Goal: Use online tool/utility: Utilize a website feature to perform a specific function

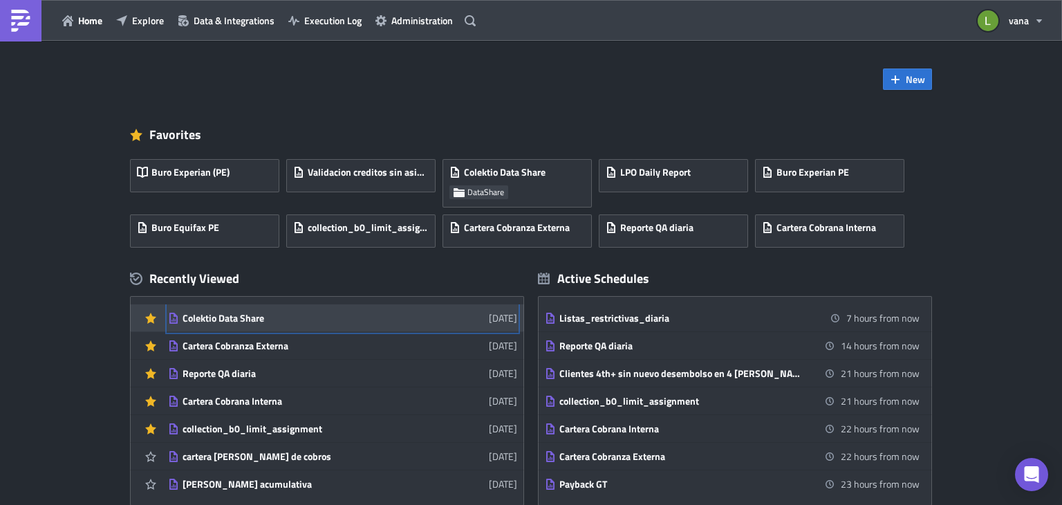
click at [244, 322] on div "Colektio Data Share" at bounding box center [304, 318] width 242 height 12
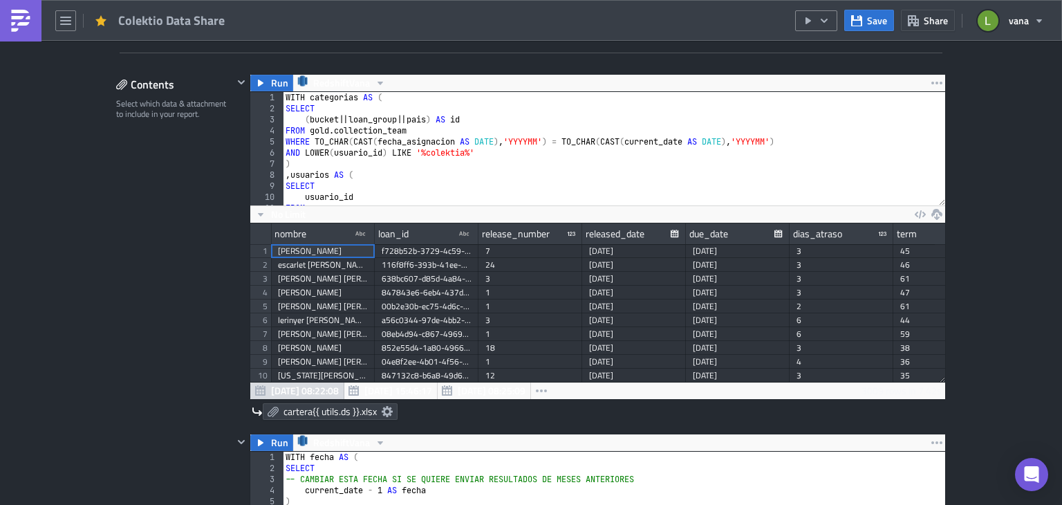
scroll to position [158, 695]
click at [265, 81] on button "Run" at bounding box center [271, 83] width 43 height 17
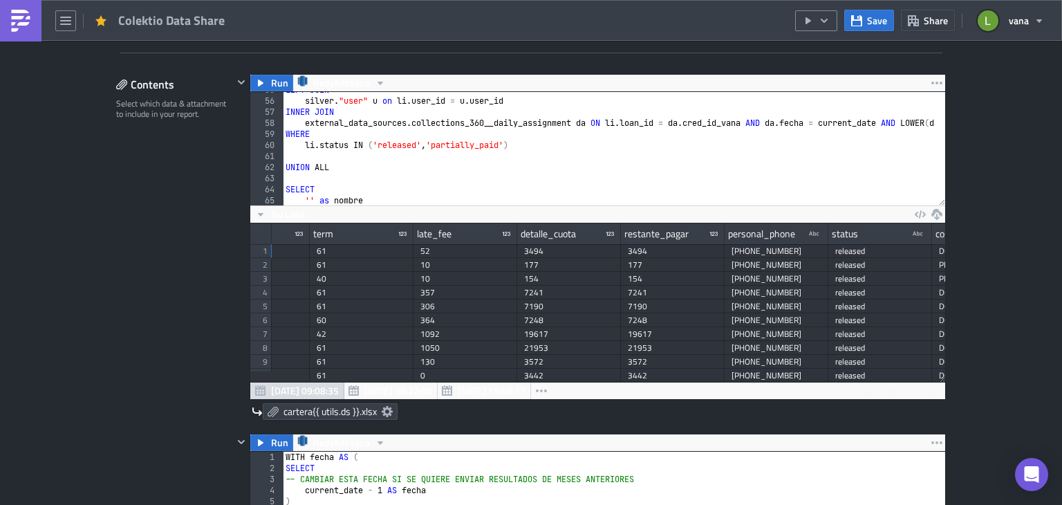
scroll to position [0, 0]
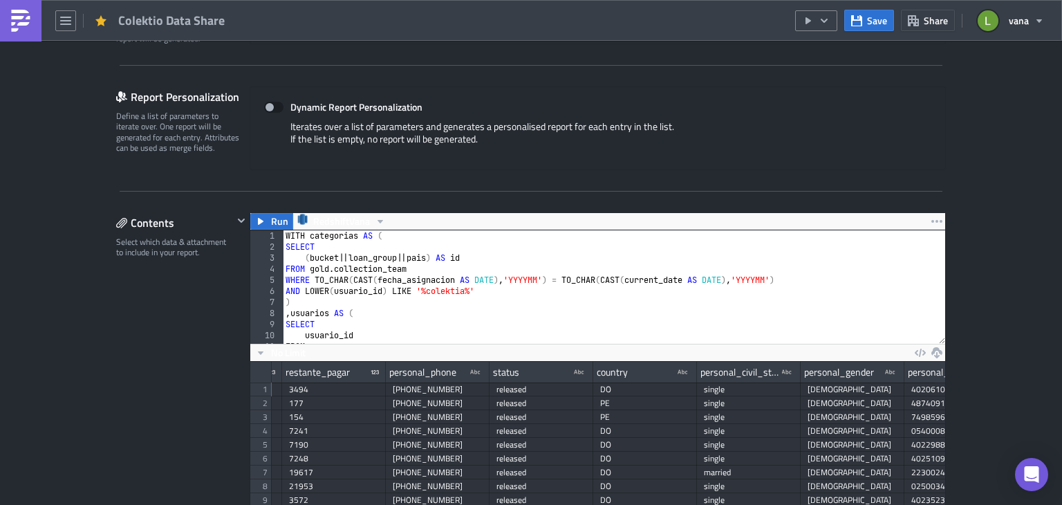
click at [29, 23] on img at bounding box center [21, 21] width 22 height 22
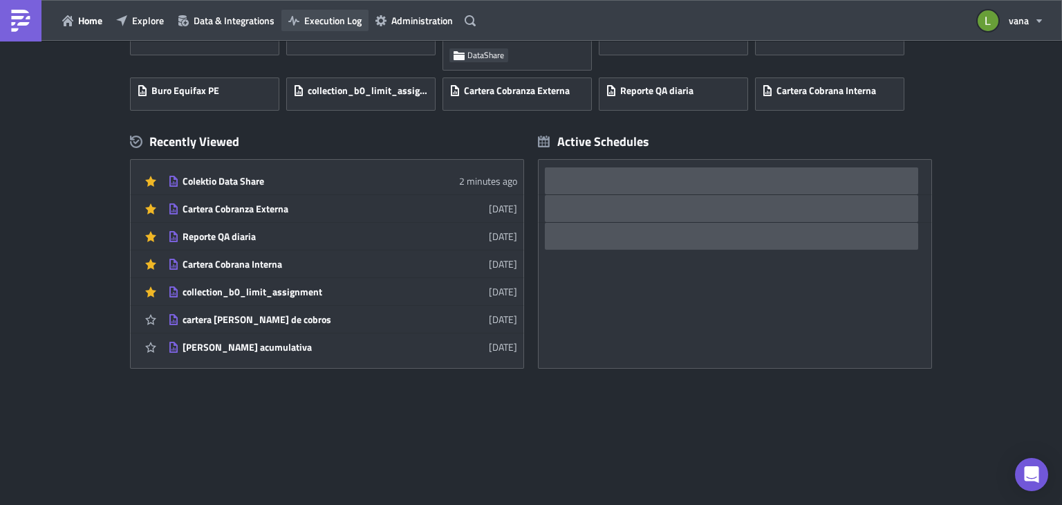
click at [345, 24] on span "Execution Log" at bounding box center [332, 20] width 57 height 15
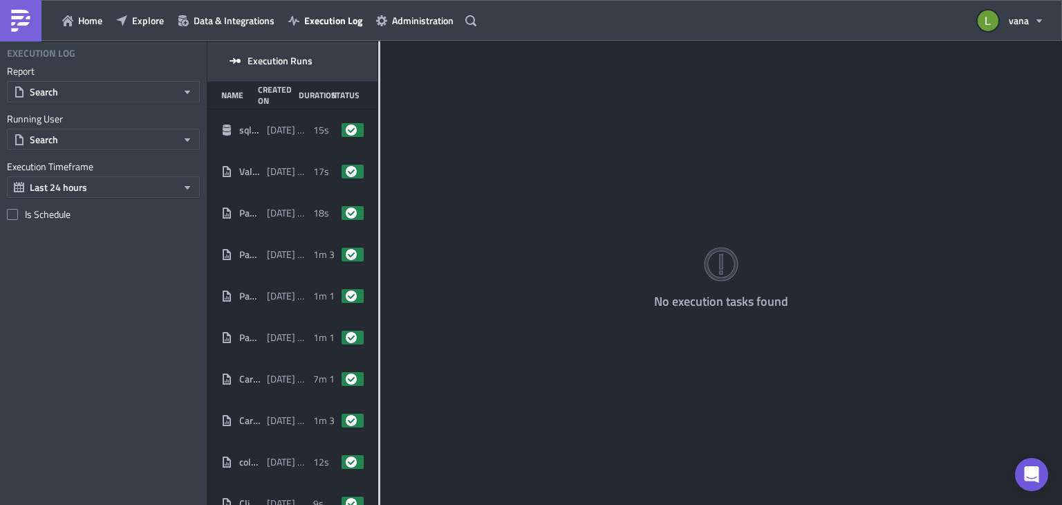
click at [380, 163] on div "No execution tasks found" at bounding box center [721, 274] width 682 height 466
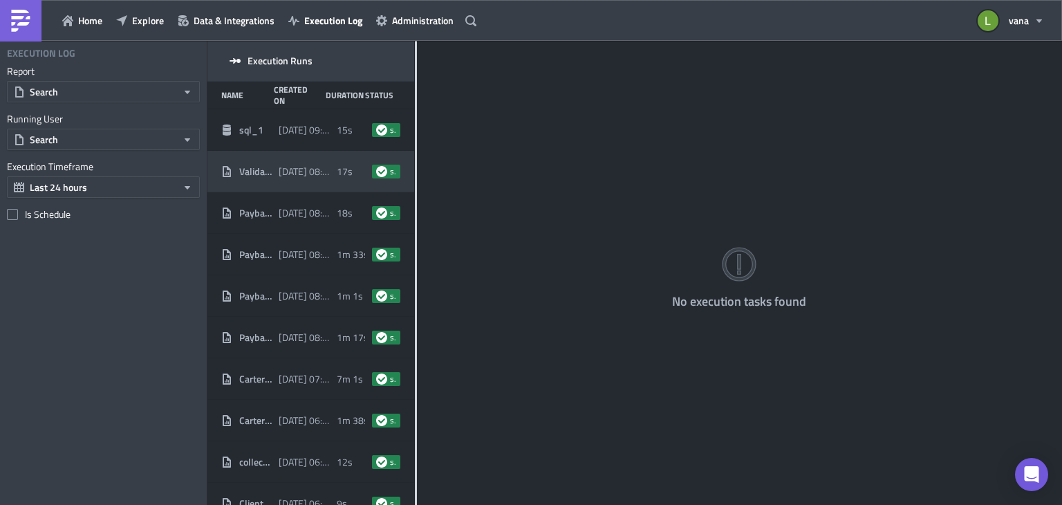
drag, startPoint x: 378, startPoint y: 163, endPoint x: 315, endPoint y: 172, distance: 63.6
click at [315, 172] on div "Execution Runs Name Created On Duration Status sql_1 [DATE] 09:08 15s success V…" at bounding box center [634, 274] width 855 height 466
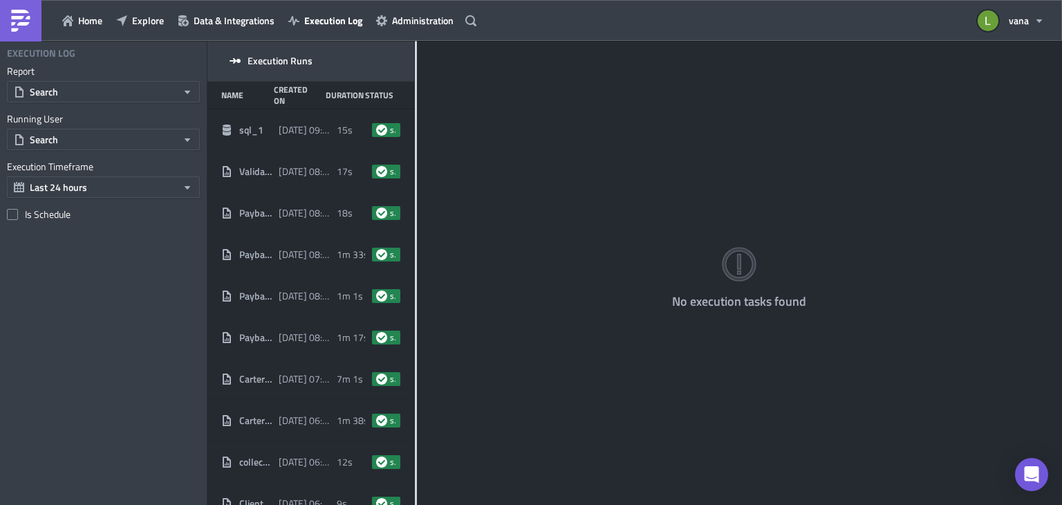
click at [19, 13] on img at bounding box center [21, 21] width 22 height 22
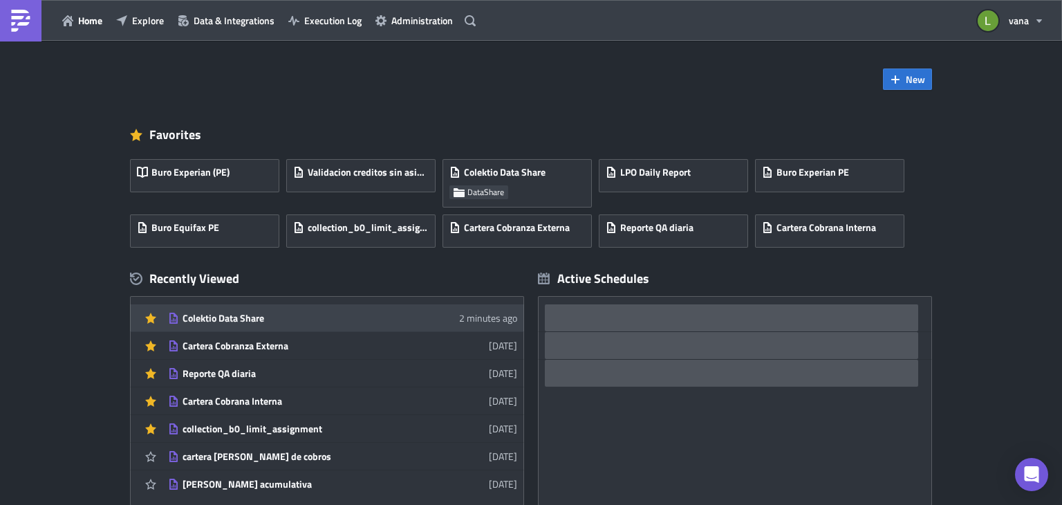
click at [207, 313] on div "Colektio Data Share" at bounding box center [304, 318] width 242 height 12
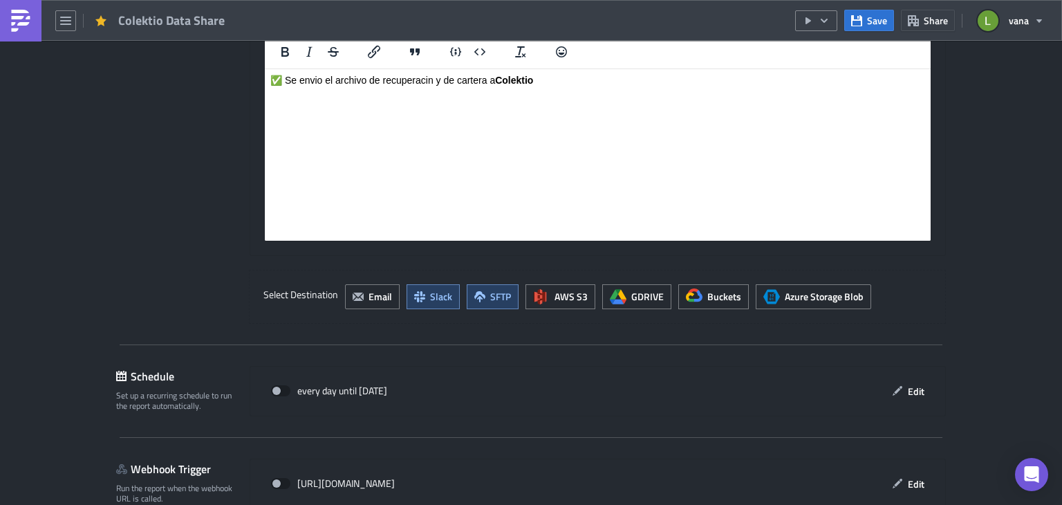
scroll to position [1734, 0]
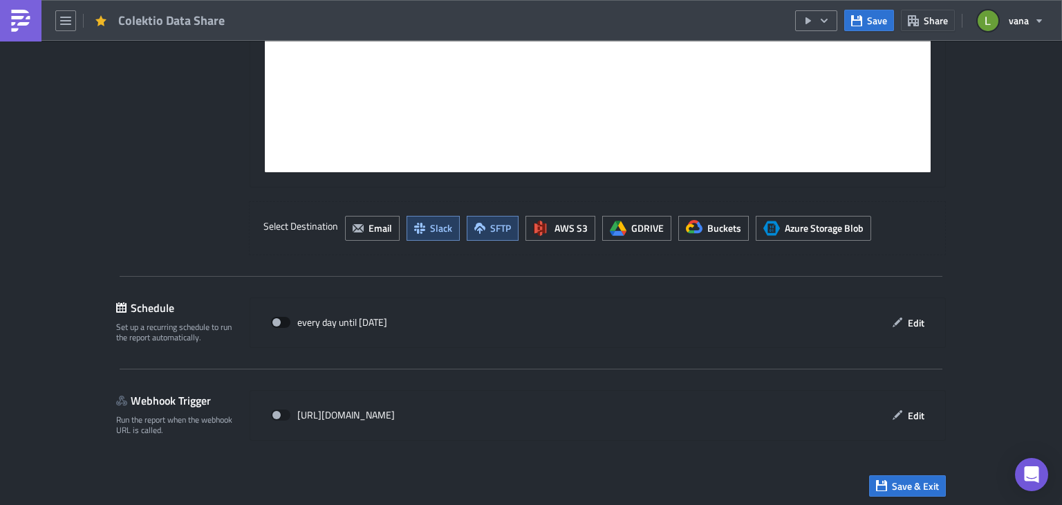
click at [278, 321] on span at bounding box center [280, 322] width 19 height 11
click at [278, 321] on input "checkbox" at bounding box center [278, 322] width 9 height 9
checkbox input "true"
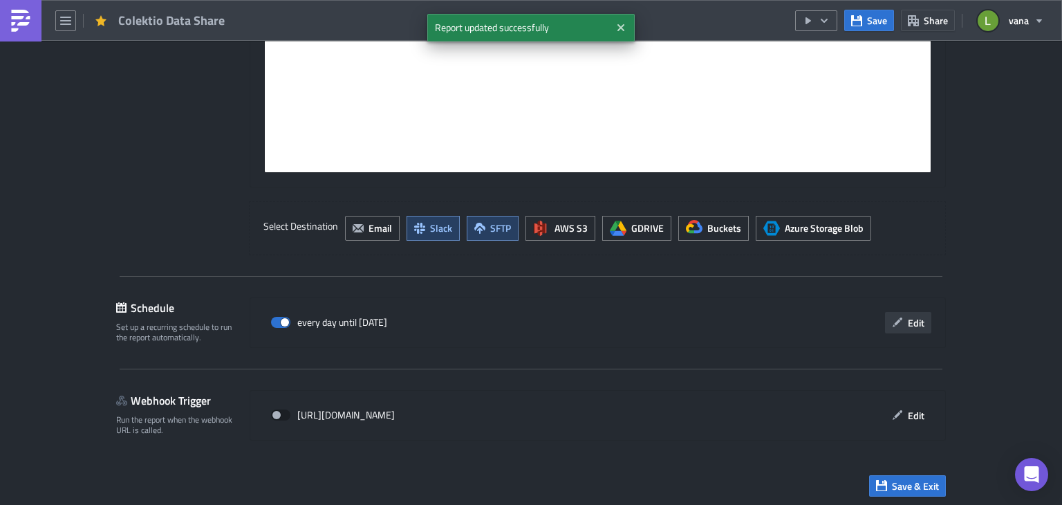
click at [908, 322] on span "Edit" at bounding box center [916, 322] width 17 height 15
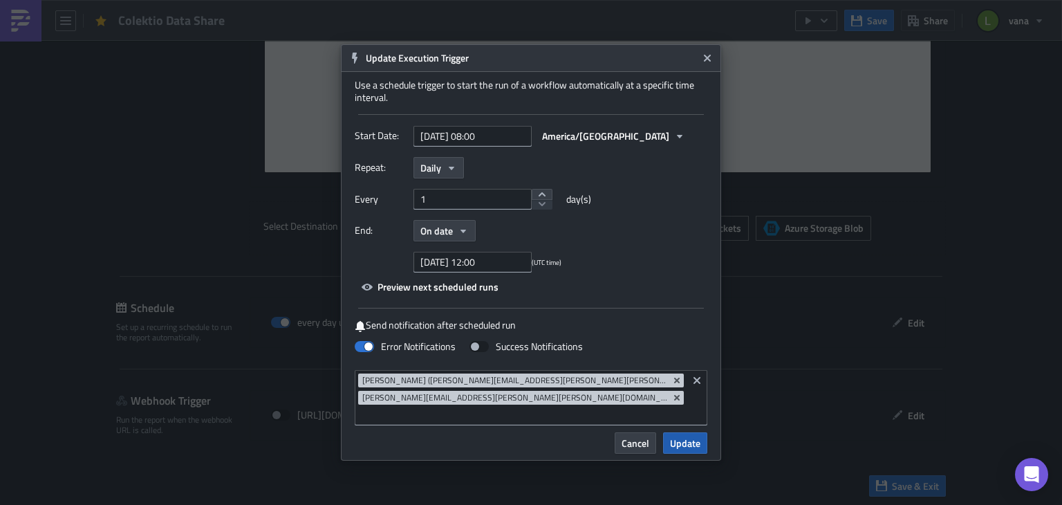
click at [697, 436] on span "Update" at bounding box center [685, 443] width 30 height 15
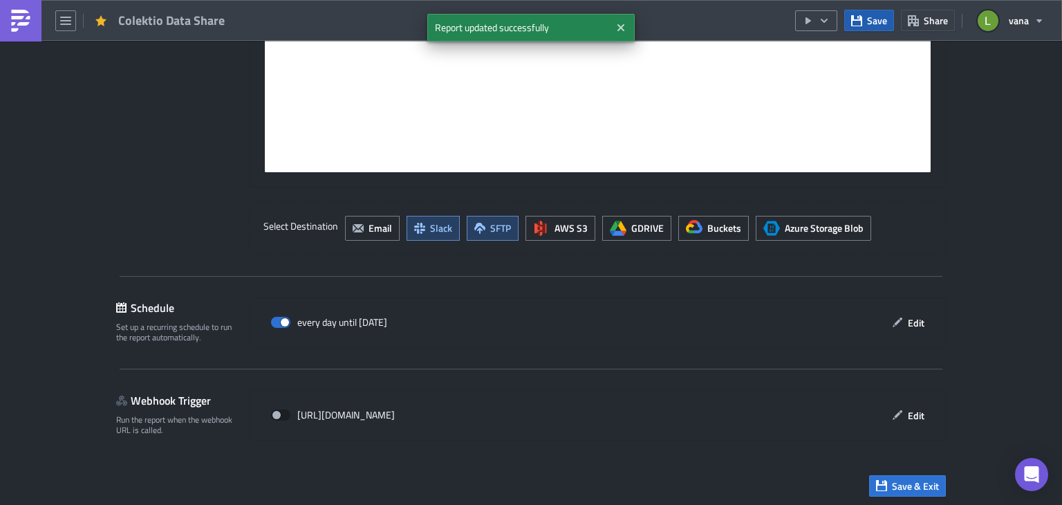
click at [862, 17] on icon "button" at bounding box center [856, 20] width 11 height 11
click at [833, 18] on button "button" at bounding box center [816, 20] width 42 height 21
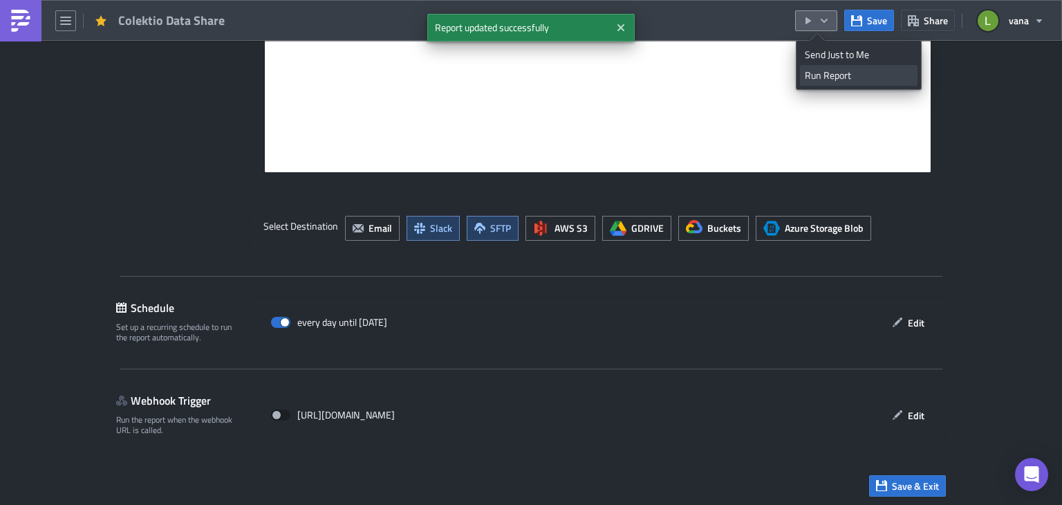
click at [833, 80] on div "Run Report" at bounding box center [859, 75] width 108 height 14
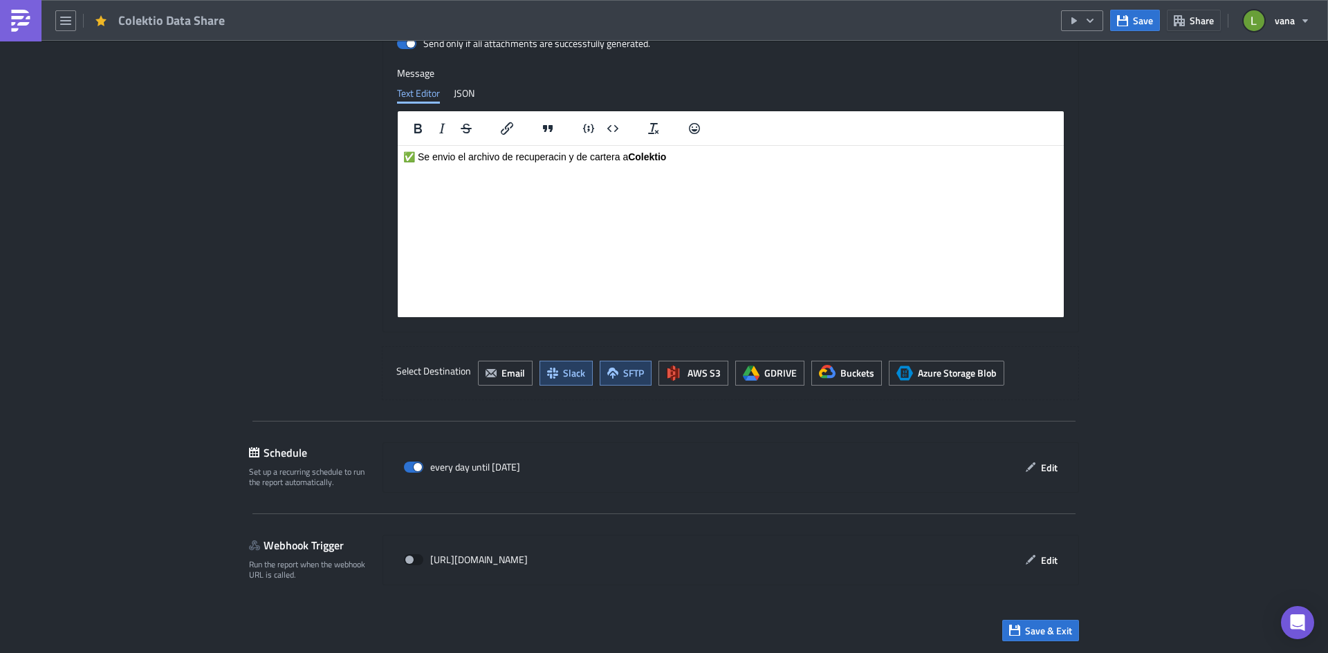
scroll to position [158, 695]
